Goal: Task Accomplishment & Management: Manage account settings

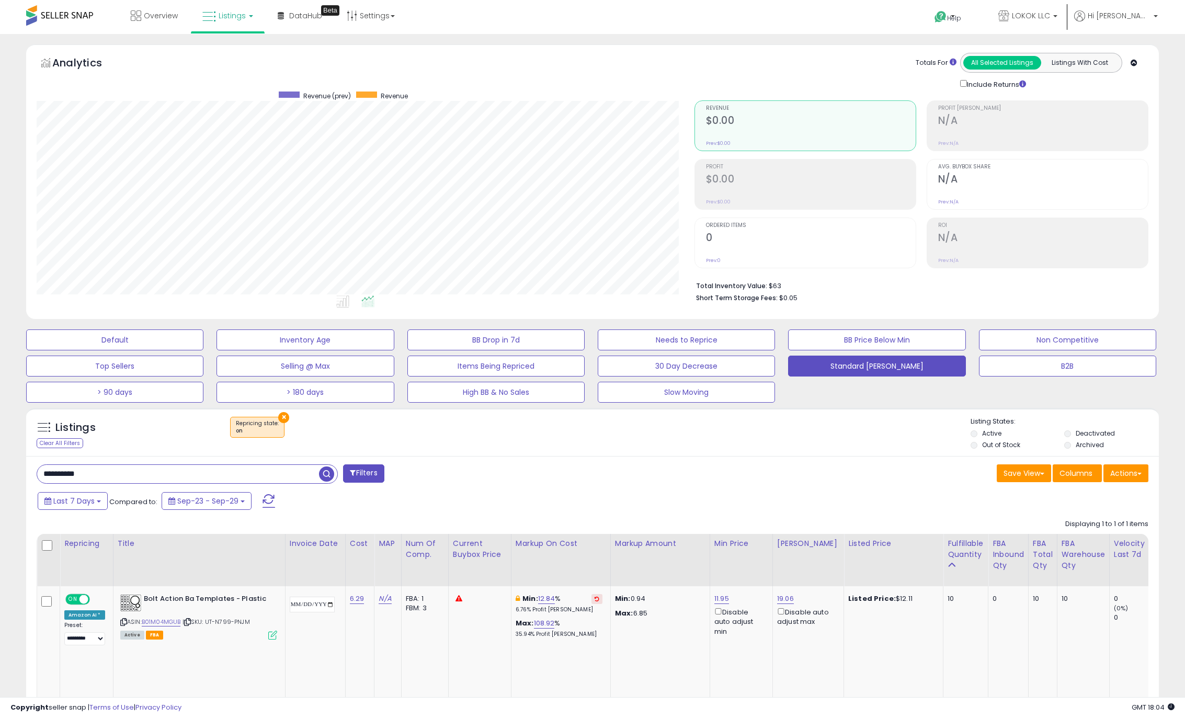
select select "**"
drag, startPoint x: 38, startPoint y: 468, endPoint x: -65, endPoint y: 464, distance: 102.6
click at [0, 464] on html "Unable to login Retrieving listings data.. has not yet accepted the Terms of Us…" at bounding box center [592, 359] width 1185 height 718
paste input "text"
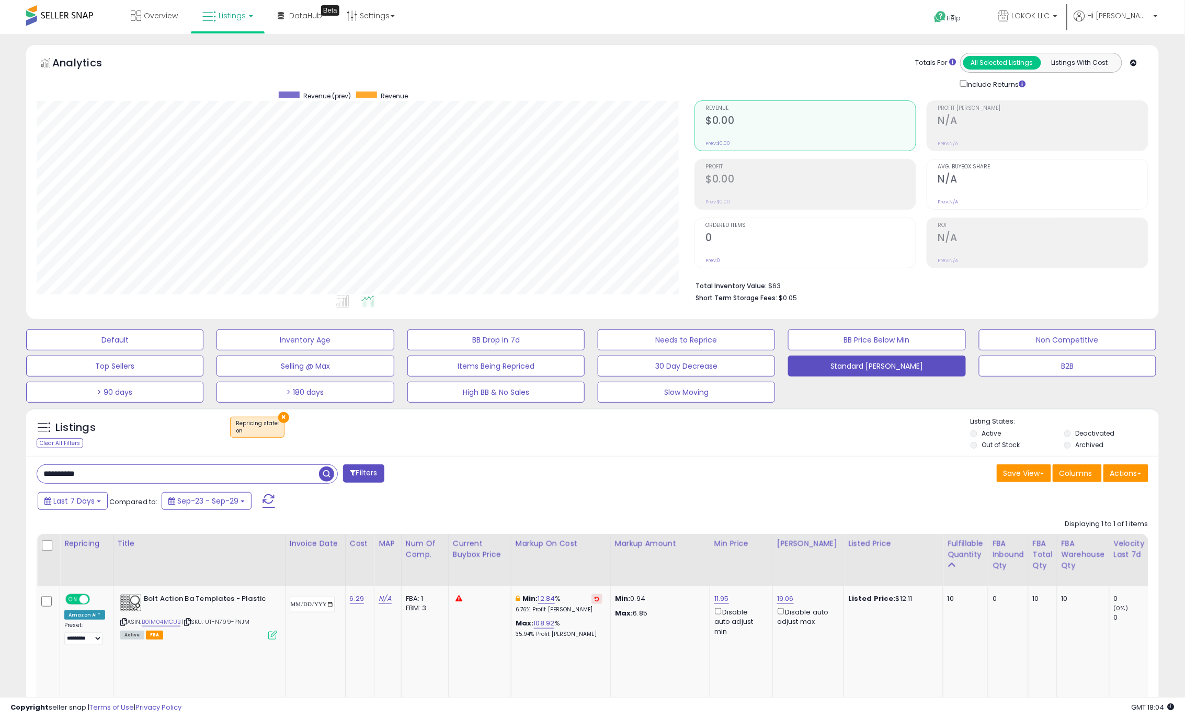
type input "**********"
click at [325, 476] on span "button" at bounding box center [326, 473] width 15 height 15
click at [392, 14] on link "Settings" at bounding box center [371, 15] width 64 height 31
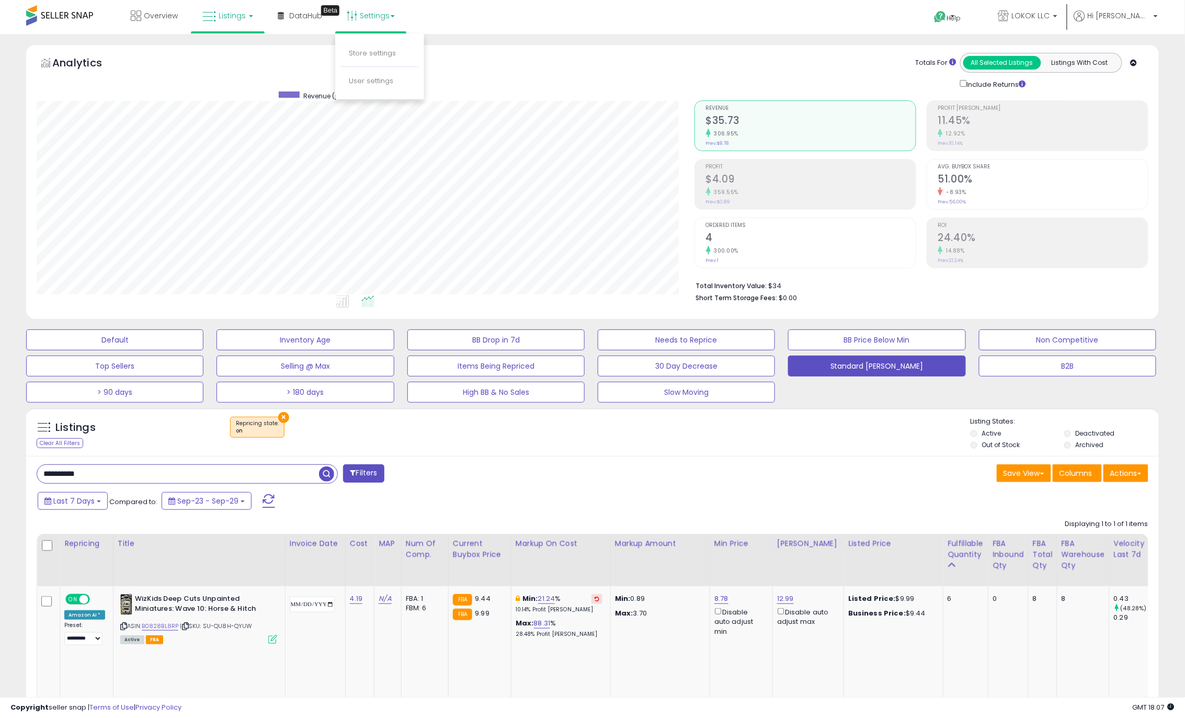
click at [222, 13] on span "Listings" at bounding box center [232, 15] width 27 height 10
click at [297, 12] on span "DataHub" at bounding box center [305, 15] width 33 height 10
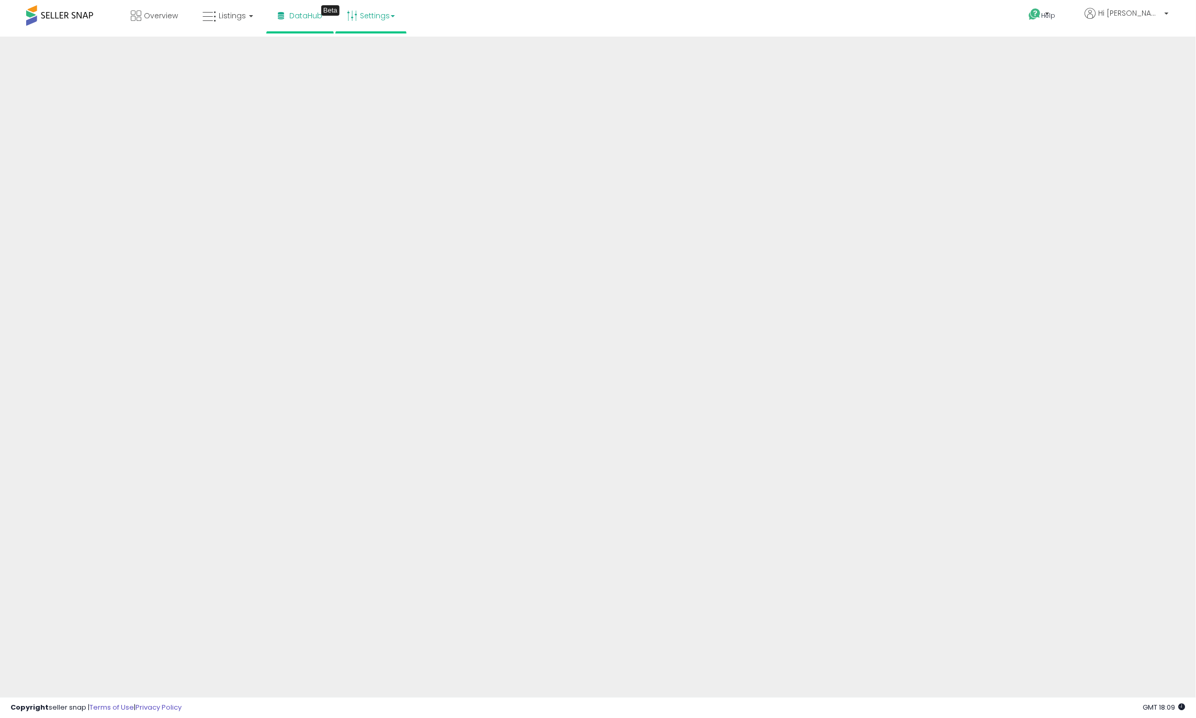
click at [391, 16] on b at bounding box center [393, 16] width 4 height 2
click at [380, 51] on link "Store settings" at bounding box center [372, 53] width 47 height 10
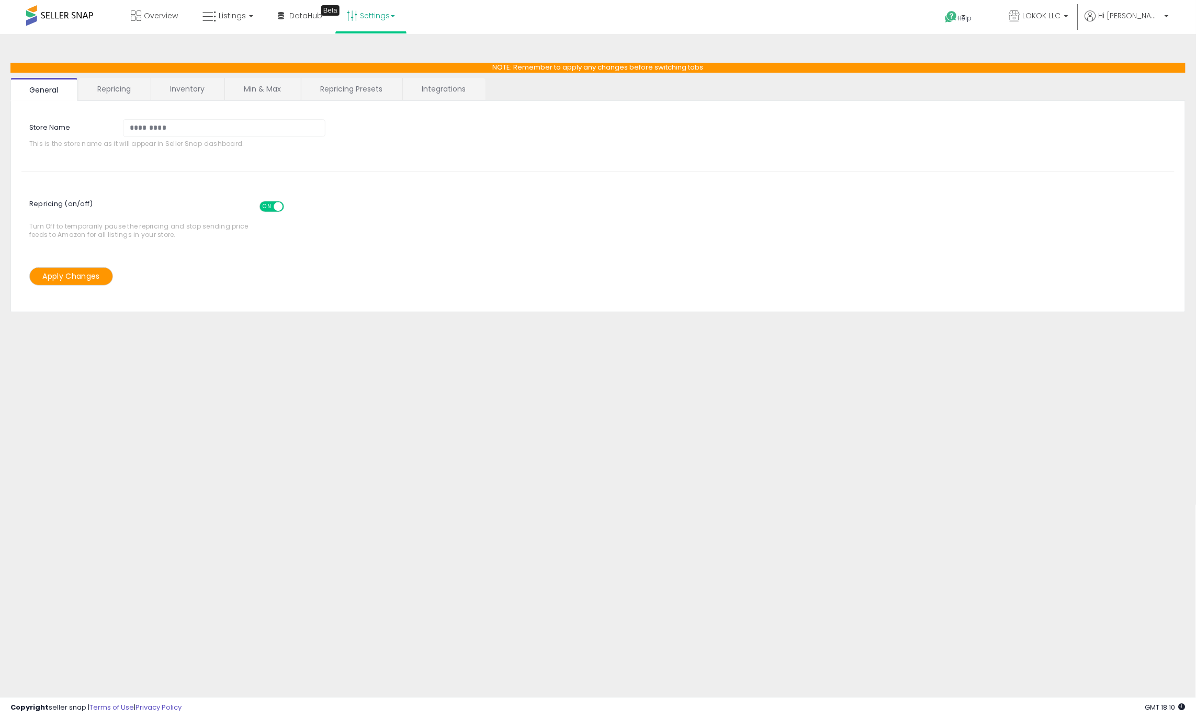
click at [358, 14] on link "Settings" at bounding box center [371, 15] width 64 height 31
click at [369, 78] on link "User settings" at bounding box center [371, 81] width 44 height 10
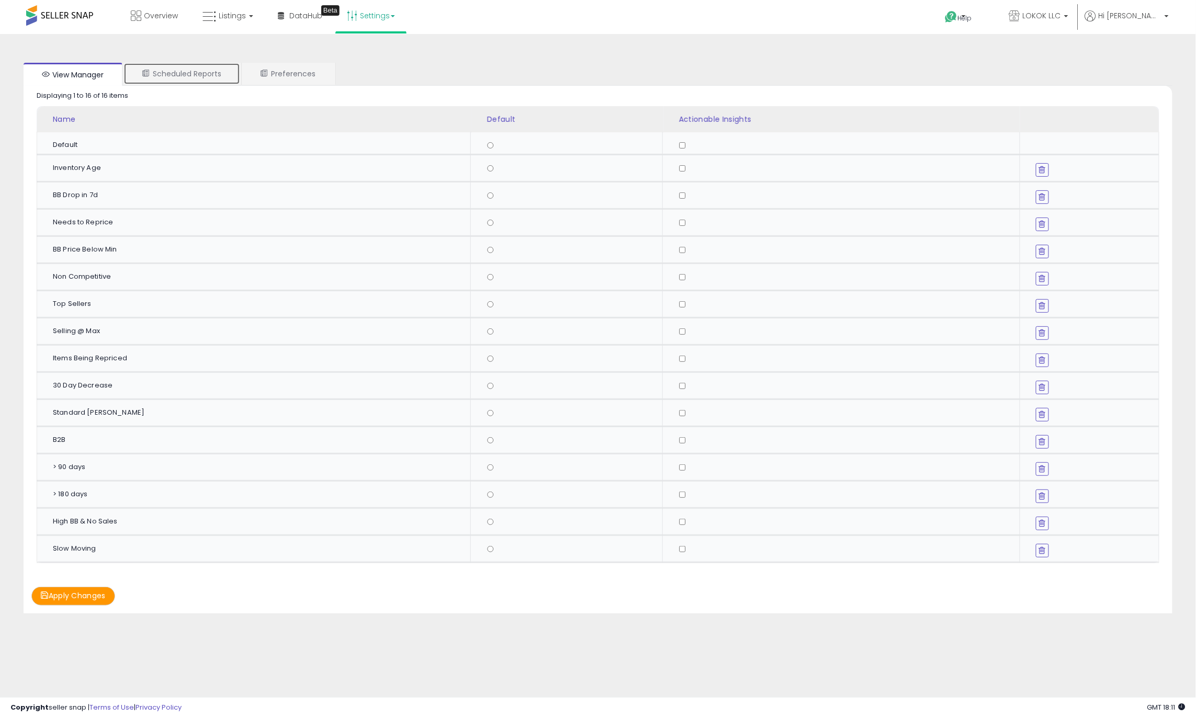
click at [178, 69] on link "Scheduled Reports" at bounding box center [181, 74] width 117 height 22
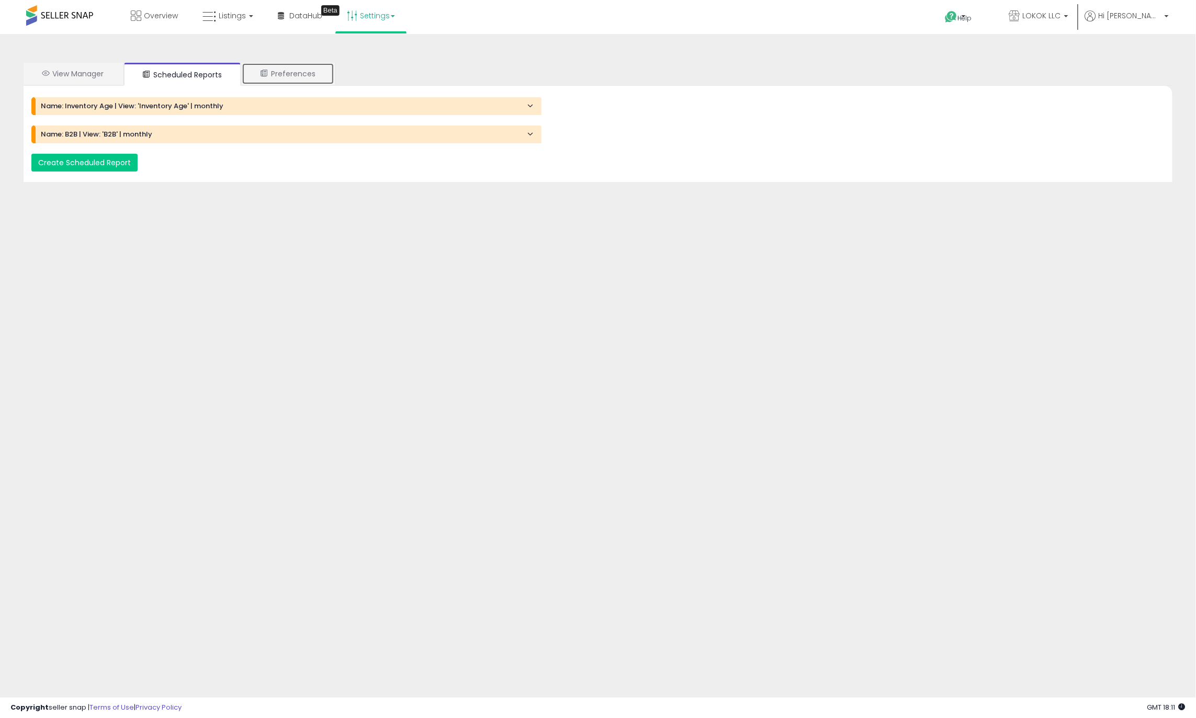
click at [304, 70] on link "Preferences" at bounding box center [288, 74] width 93 height 22
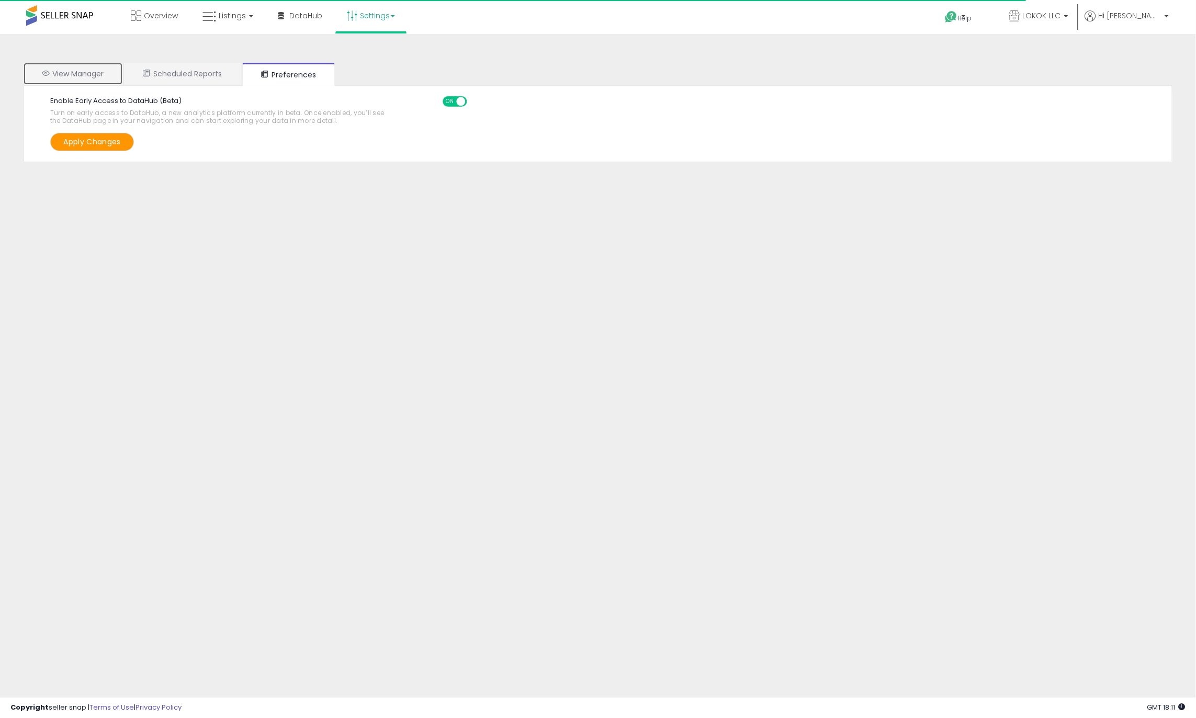
click at [88, 76] on link "View Manager" at bounding box center [73, 74] width 99 height 22
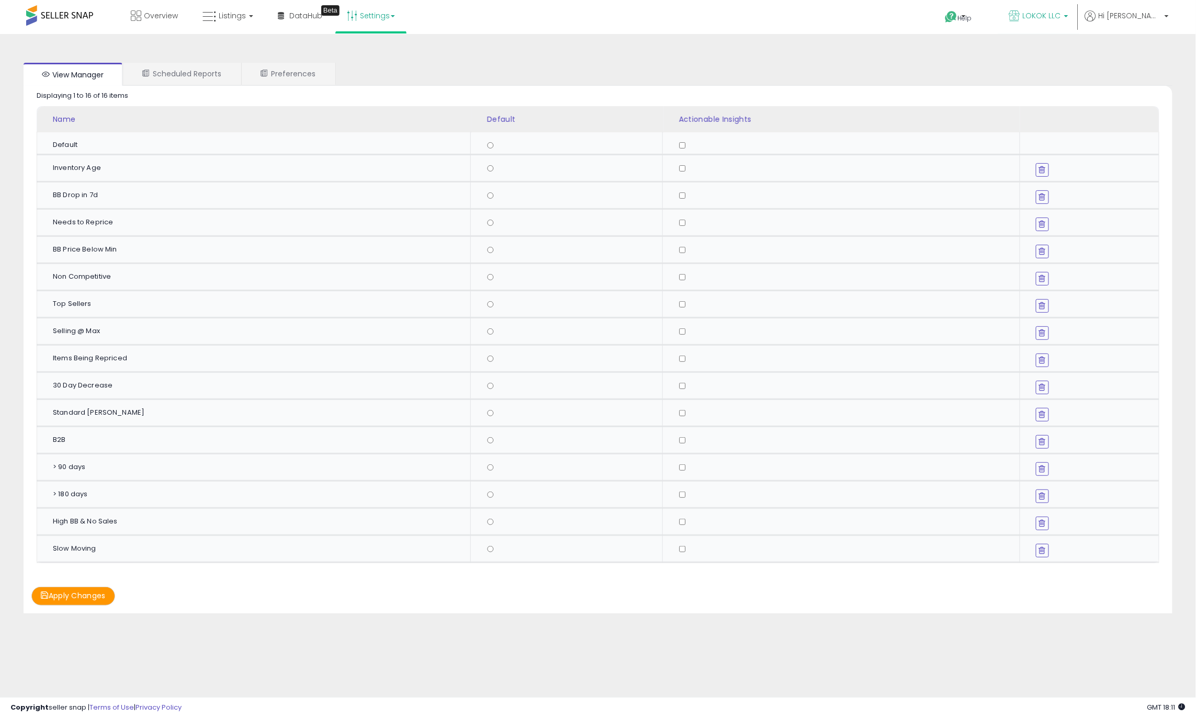
click at [1061, 10] on span "LOKOK LLC" at bounding box center [1041, 15] width 38 height 10
click at [1143, 15] on span "Hi [PERSON_NAME]" at bounding box center [1129, 15] width 63 height 10
click at [1147, 59] on link "Account" at bounding box center [1145, 56] width 28 height 10
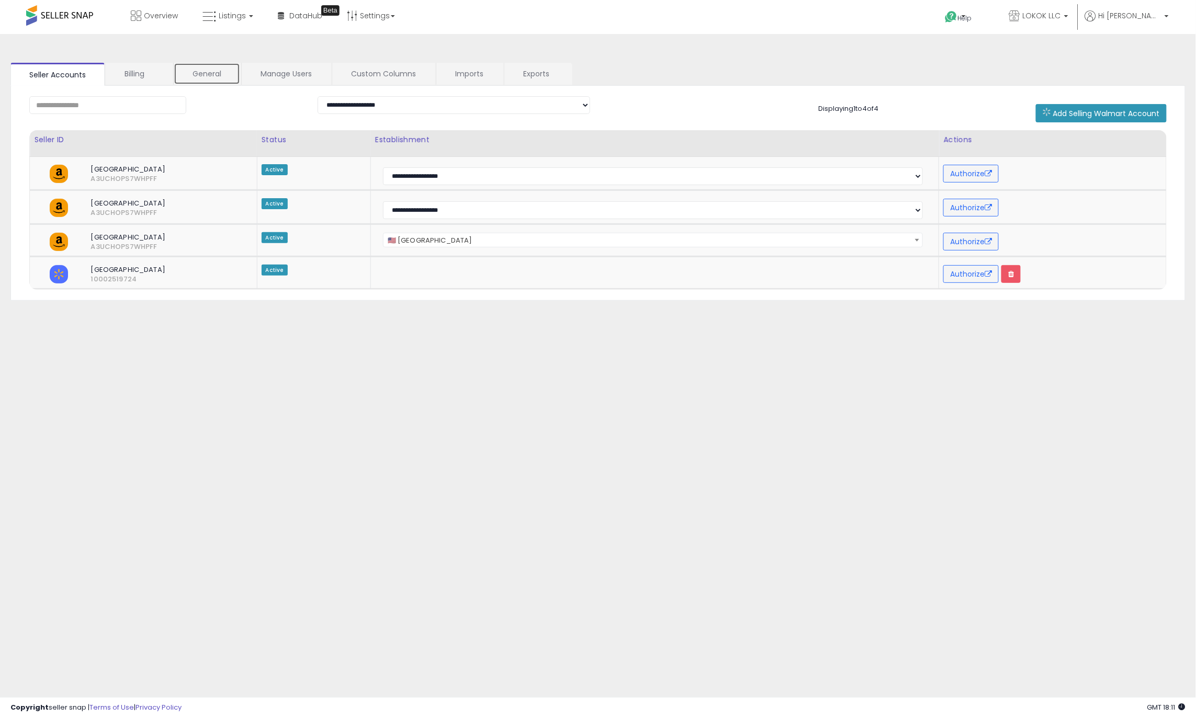
click at [210, 74] on link "General" at bounding box center [207, 74] width 66 height 22
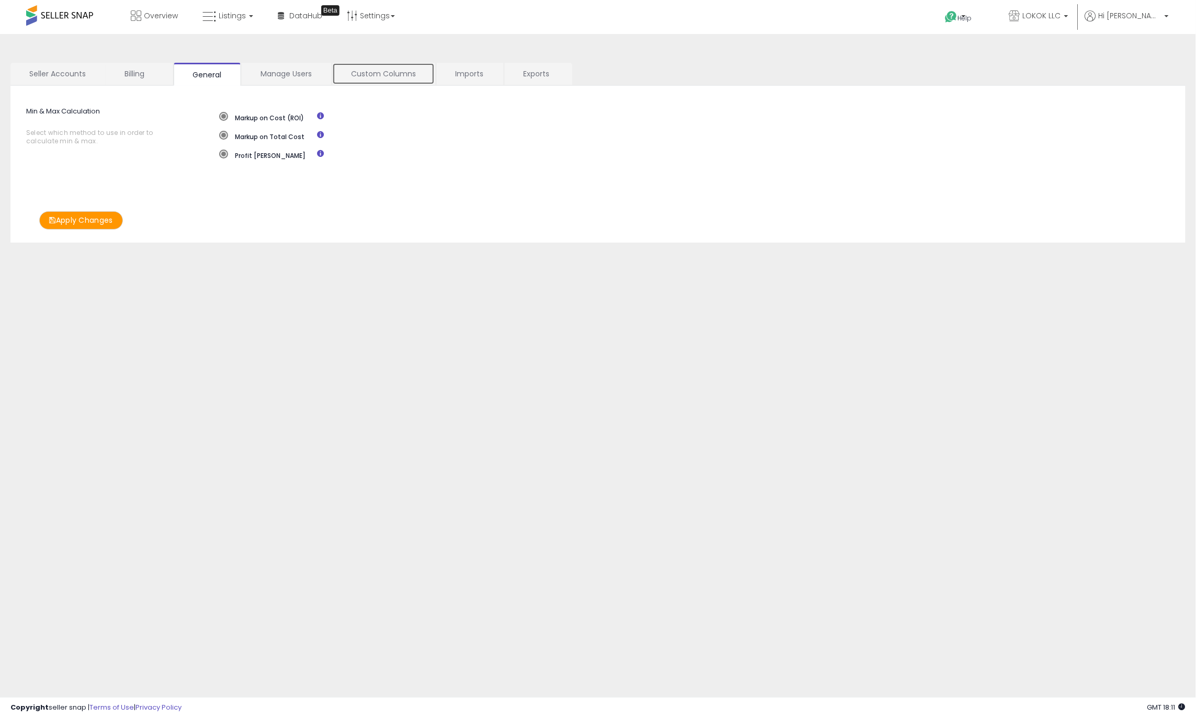
click at [383, 75] on link "Custom Columns" at bounding box center [383, 74] width 103 height 22
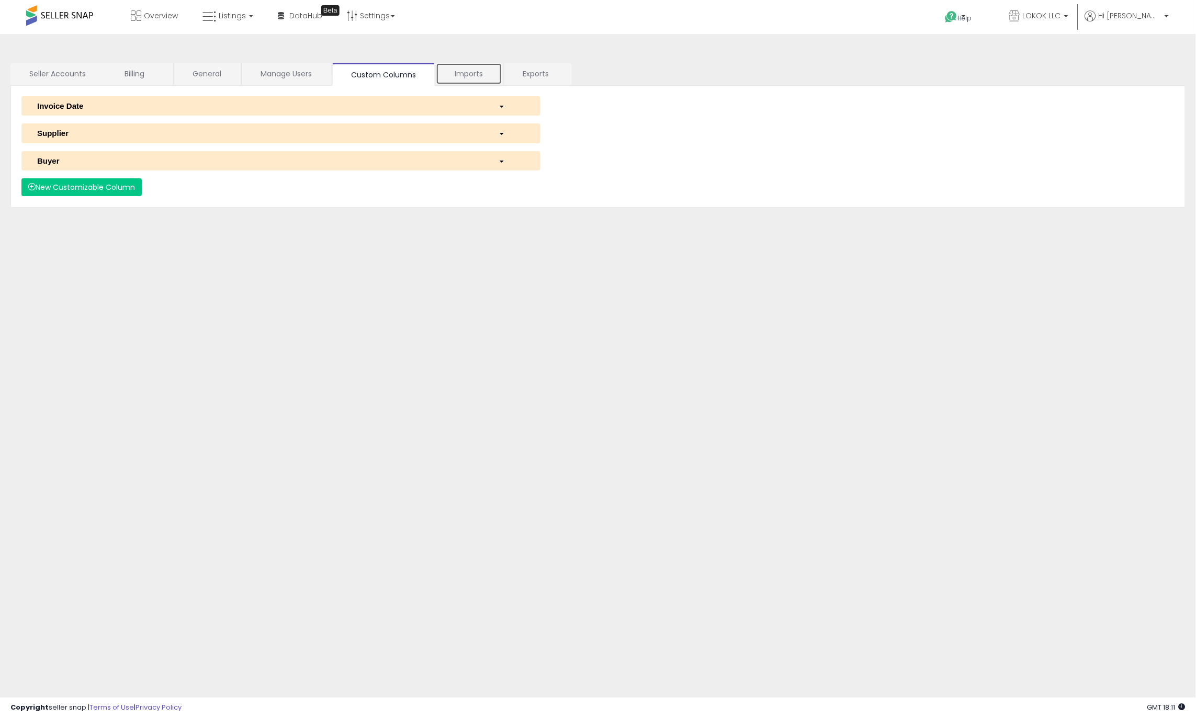
click at [460, 68] on link "Imports" at bounding box center [469, 74] width 66 height 22
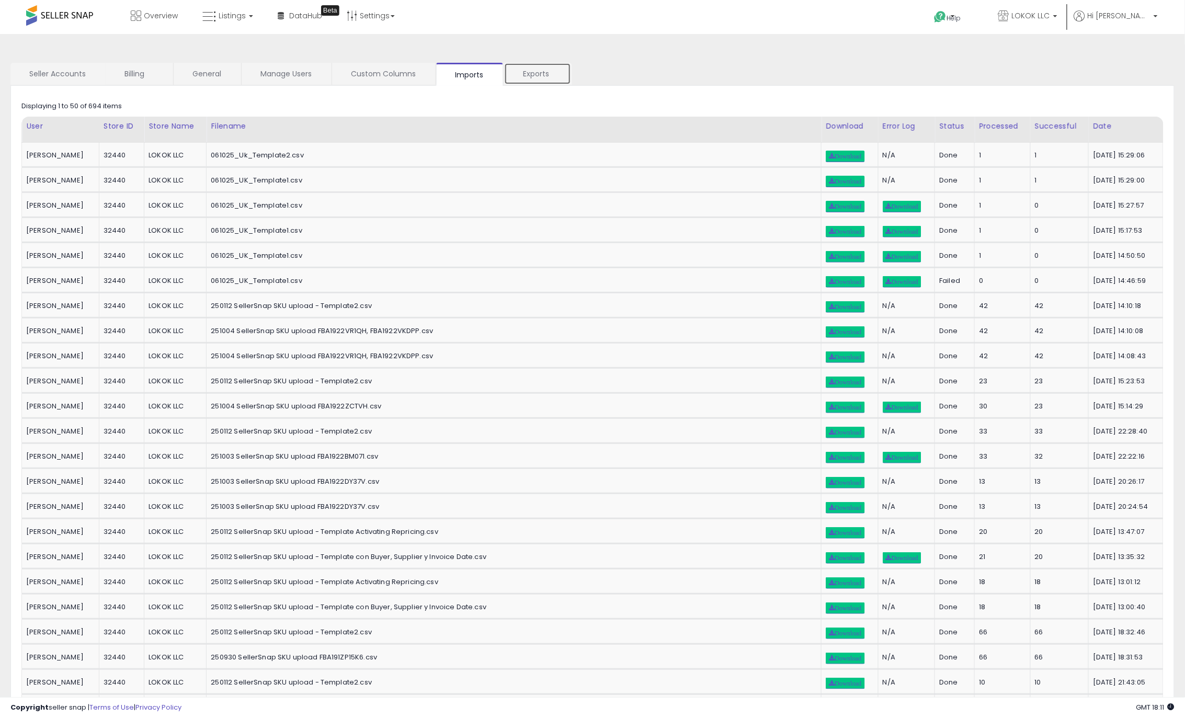
click at [547, 74] on link "Exports" at bounding box center [537, 74] width 67 height 22
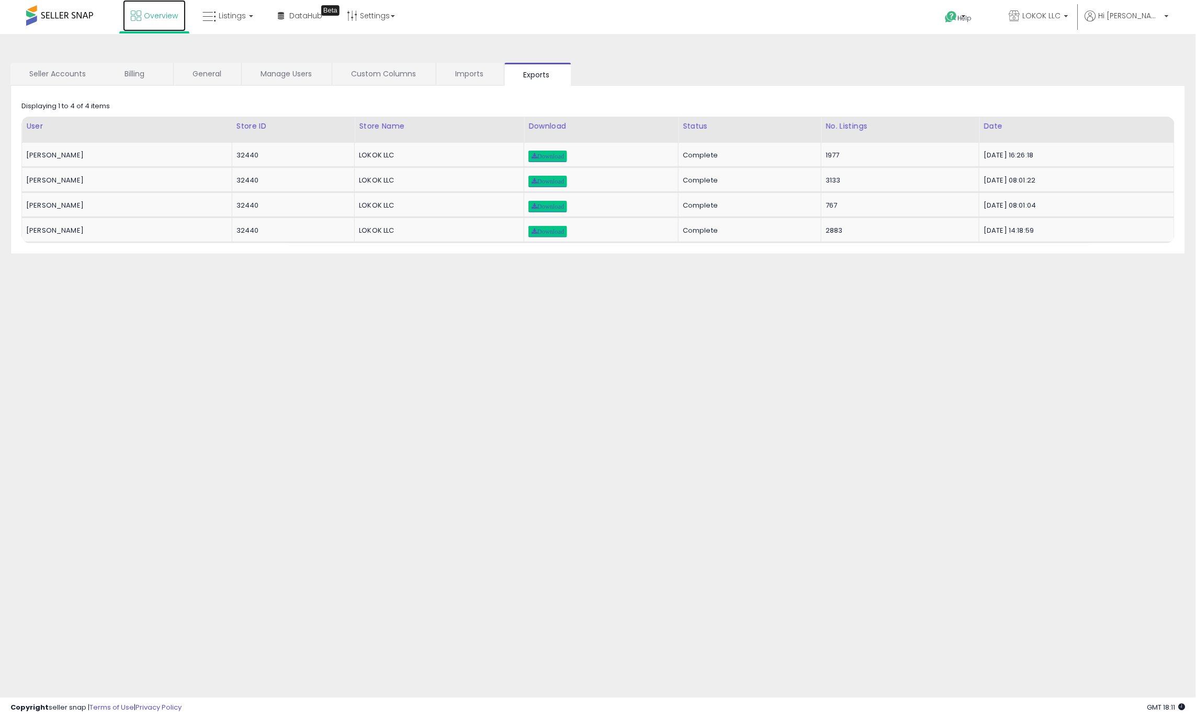
click at [158, 17] on span "Overview" at bounding box center [161, 15] width 34 height 10
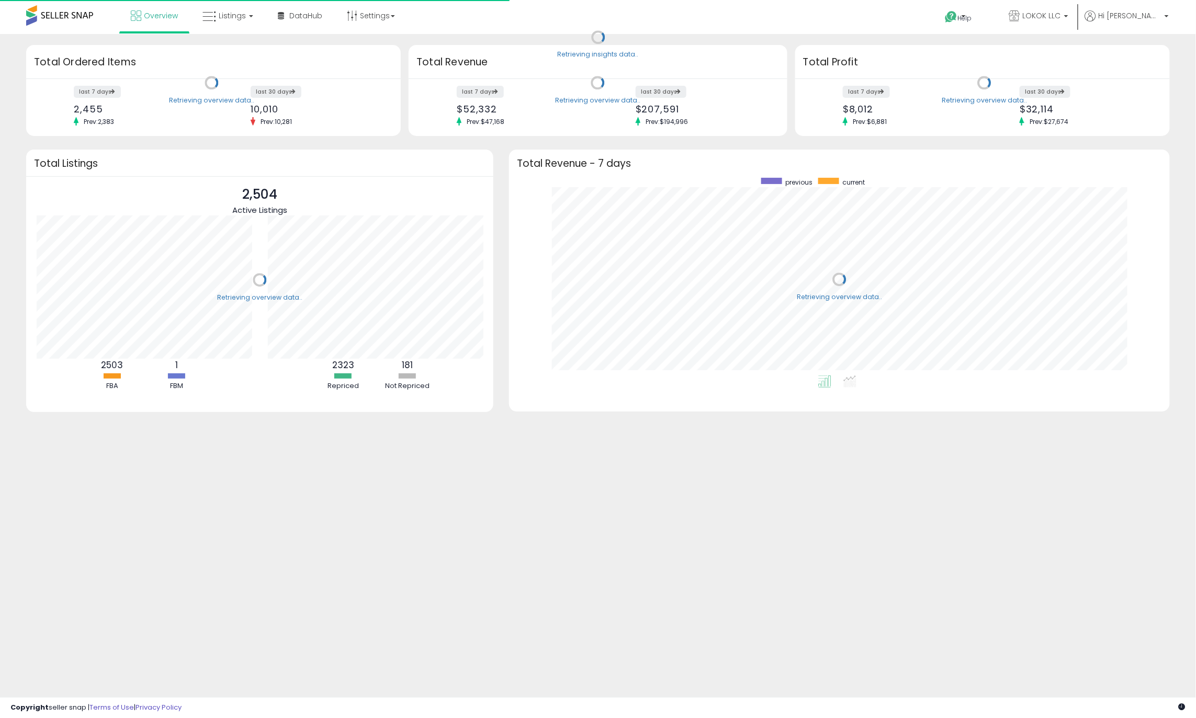
scroll to position [197, 640]
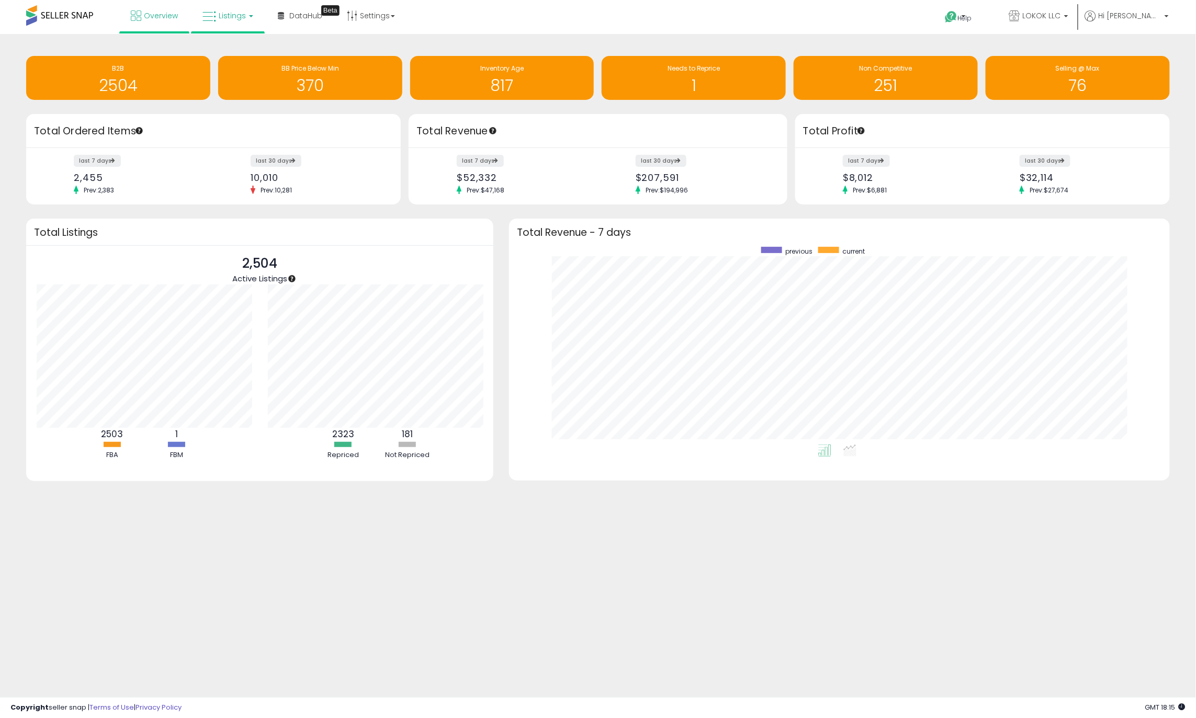
click at [245, 12] on link "Listings" at bounding box center [228, 15] width 66 height 31
click at [236, 49] on icon at bounding box center [235, 52] width 45 height 14
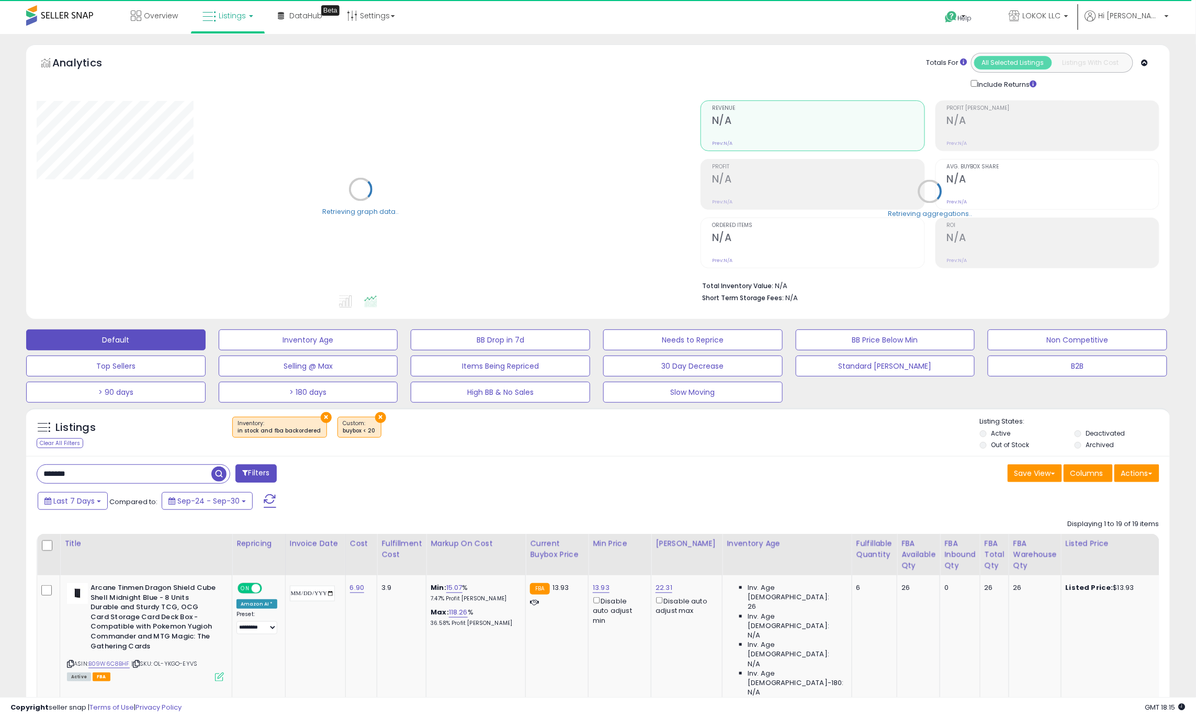
click at [92, 480] on input "*******" at bounding box center [124, 474] width 174 height 18
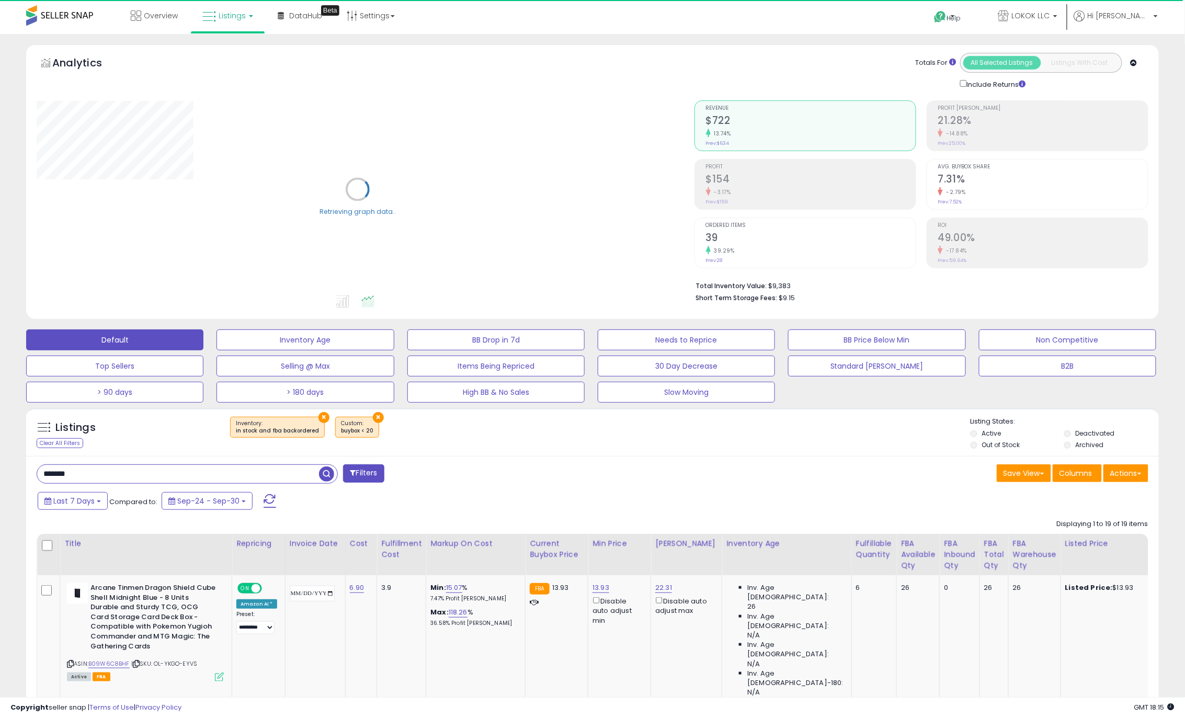
drag, startPoint x: 95, startPoint y: 476, endPoint x: 36, endPoint y: 474, distance: 58.6
click at [0, 469] on html "Unable to login Retrieving listings data.. has not yet accepted the Terms of Us…" at bounding box center [592, 359] width 1185 height 718
paste input "**"
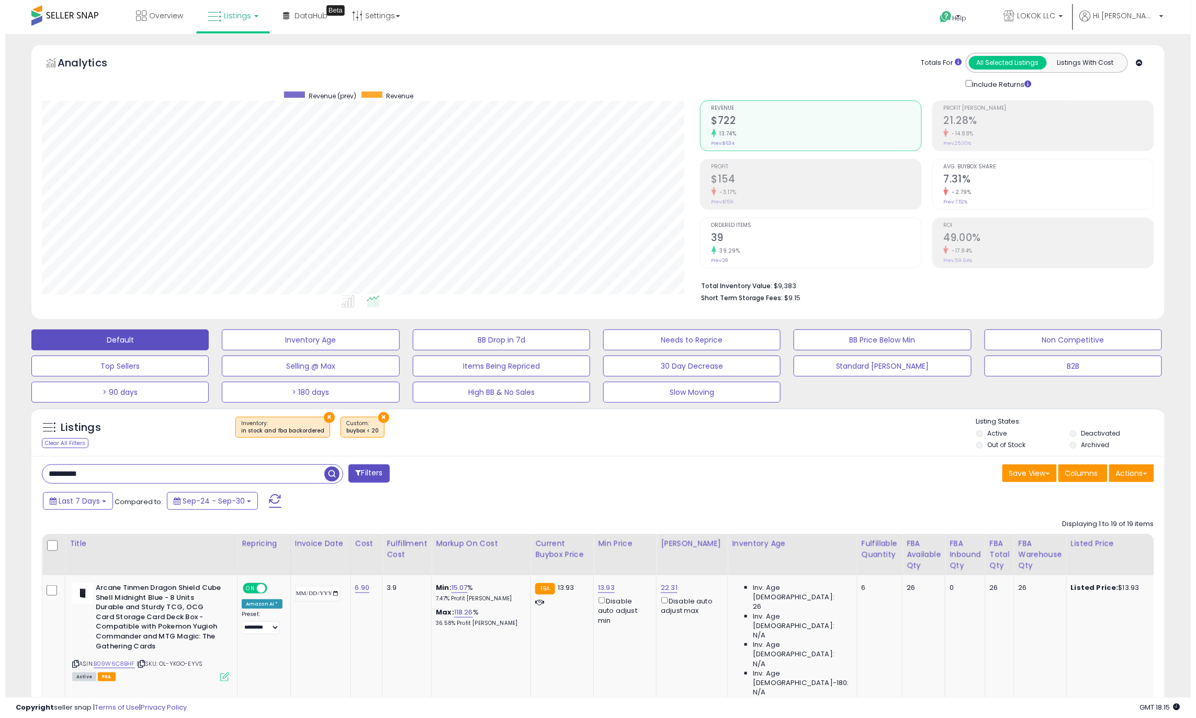
scroll to position [214, 657]
drag, startPoint x: 120, startPoint y: 480, endPoint x: -84, endPoint y: 467, distance: 203.9
click at [0, 467] on html "Unable to login Retrieving listings data.. has not yet accepted the Terms of Us…" at bounding box center [592, 359] width 1185 height 718
paste input "*"
type input "**********"
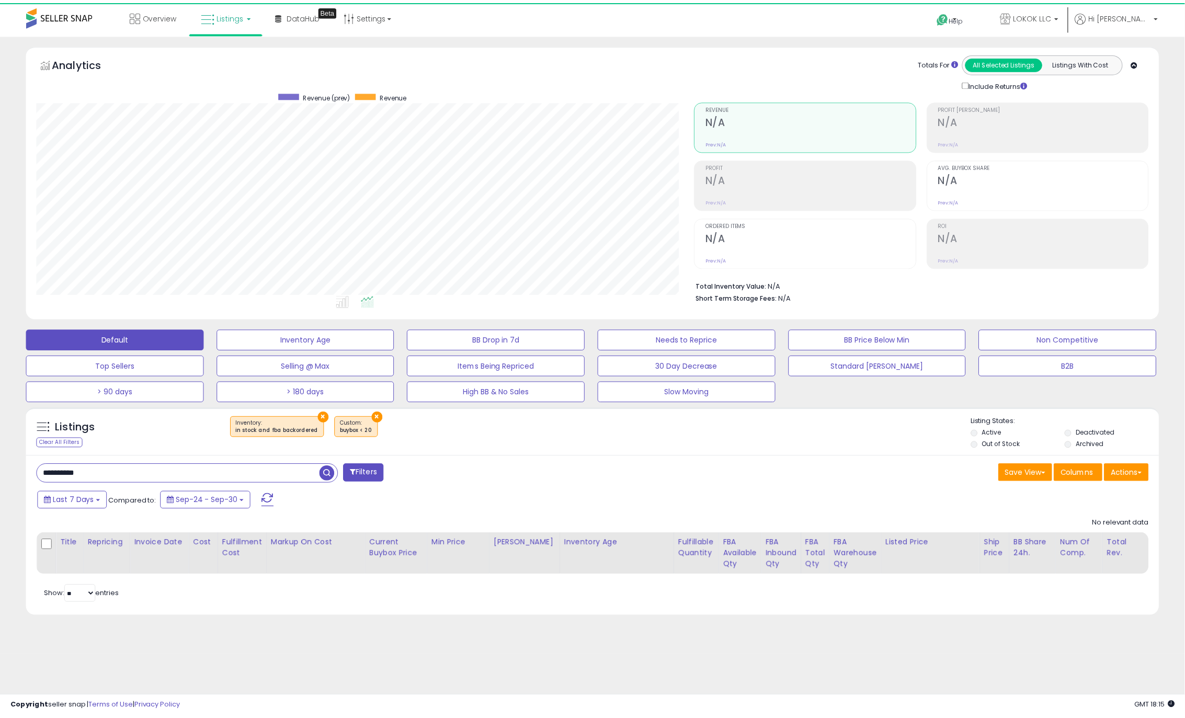
scroll to position [214, 664]
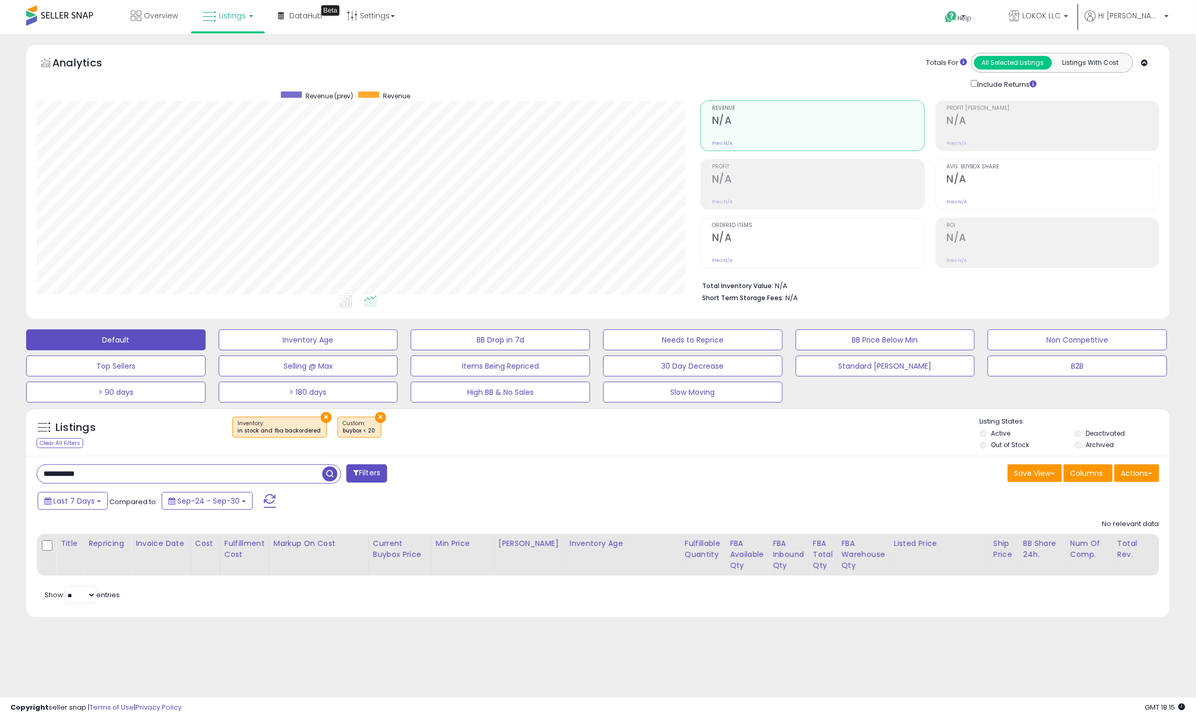
click at [375, 417] on button "×" at bounding box center [380, 417] width 11 height 11
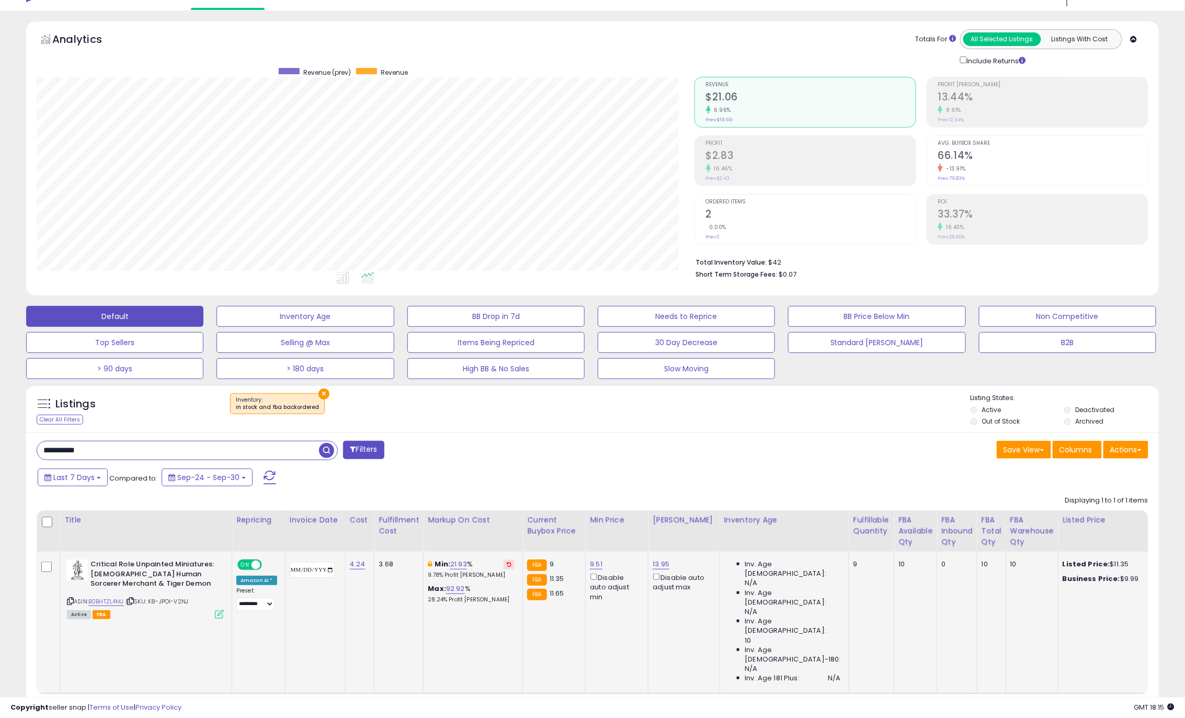
scroll to position [214, 657]
click at [669, 566] on link "13.95" at bounding box center [661, 564] width 17 height 10
click at [605, 527] on input "*****" at bounding box center [639, 528] width 93 height 18
type input "*****"
click button "submit" at bounding box center [698, 527] width 18 height 16
